Goal: Navigation & Orientation: Go to known website

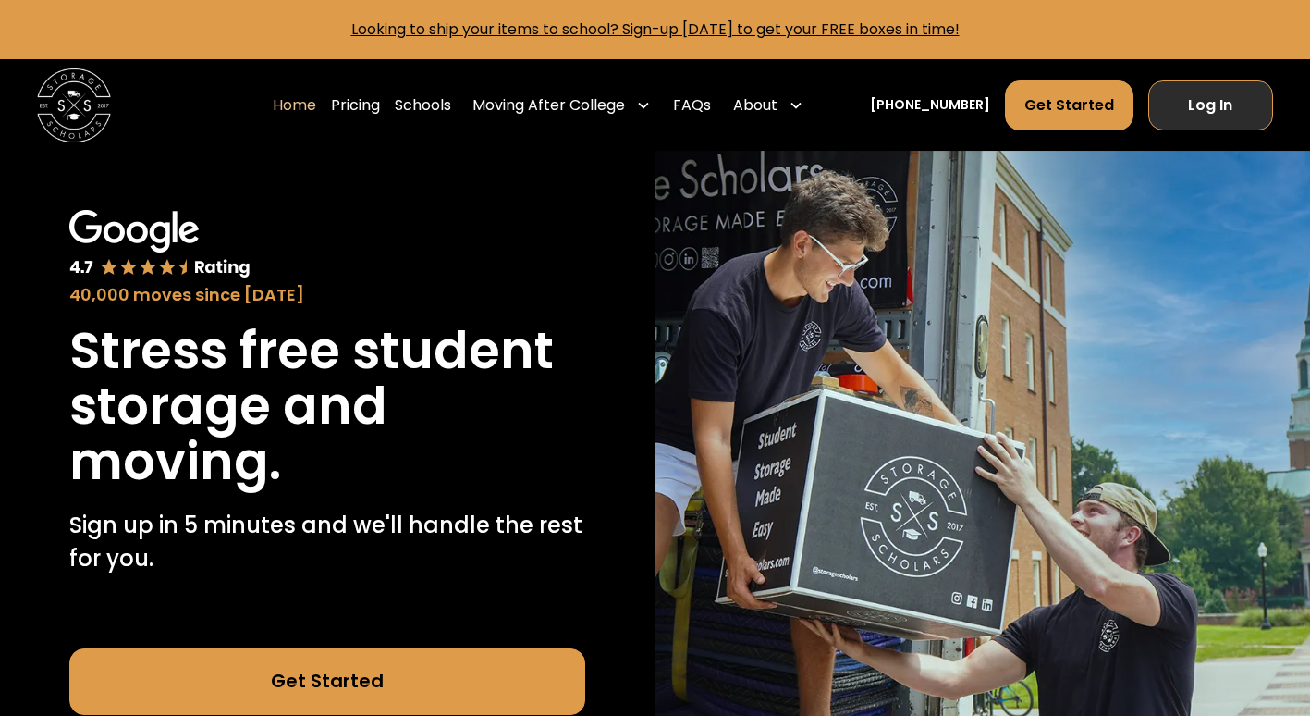
click at [1215, 105] on link "Log In" at bounding box center [1211, 105] width 126 height 50
click at [1206, 101] on link "Log In" at bounding box center [1211, 105] width 126 height 50
click at [1208, 102] on link "Log In" at bounding box center [1211, 105] width 126 height 50
